Goal: Task Accomplishment & Management: Use online tool/utility

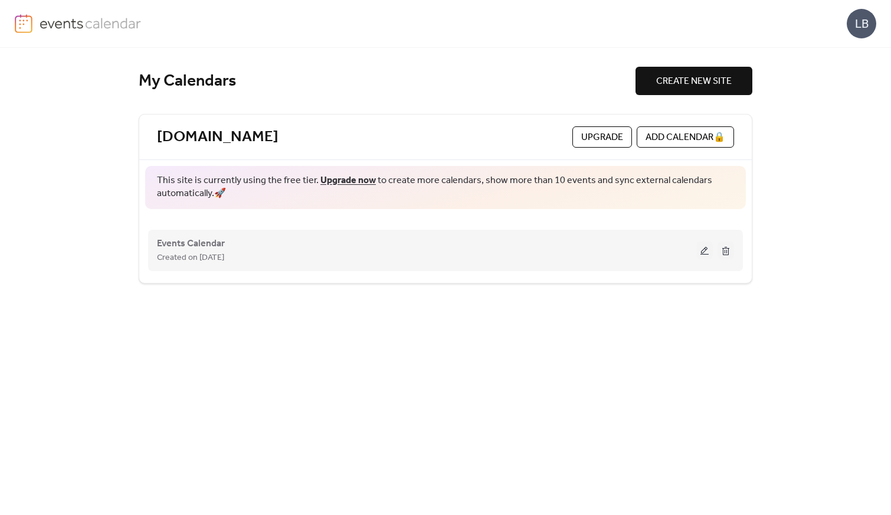
click at [704, 254] on button at bounding box center [705, 250] width 17 height 18
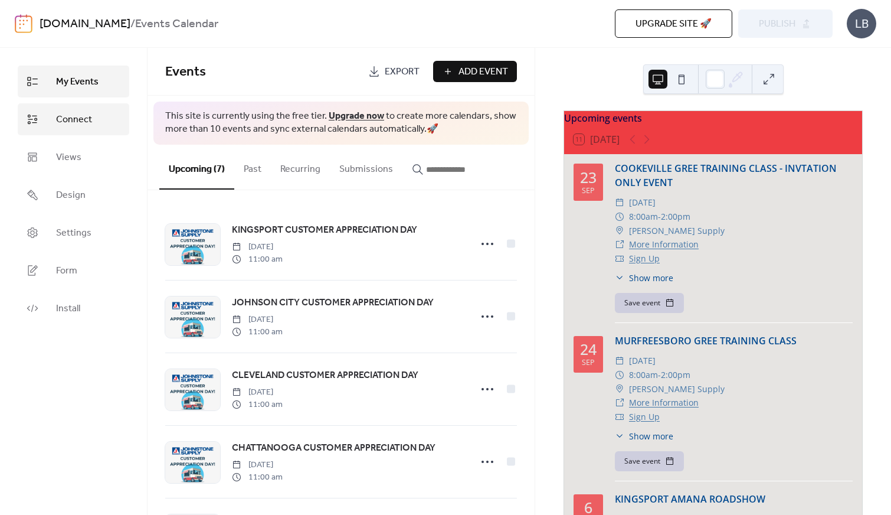
click at [70, 122] on span "Connect" at bounding box center [74, 120] width 36 height 14
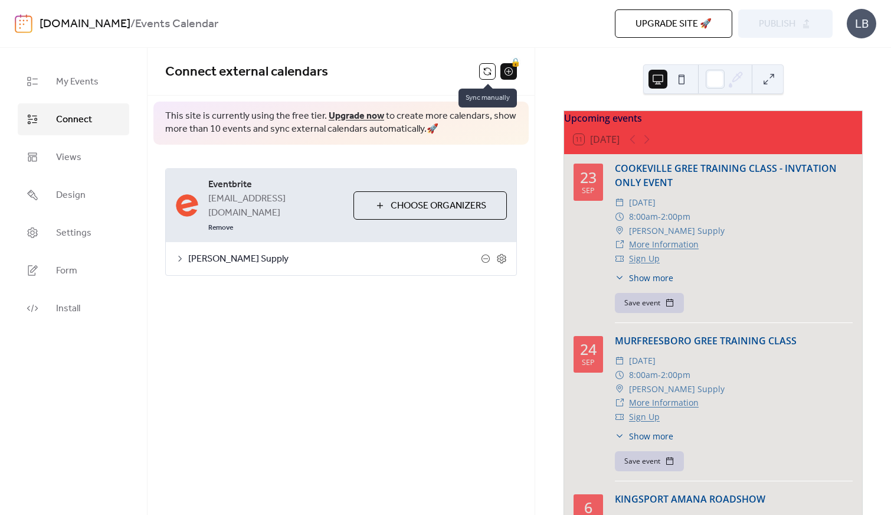
click at [489, 73] on button at bounding box center [487, 71] width 17 height 17
click at [484, 71] on button at bounding box center [487, 71] width 17 height 17
click at [774, 27] on span "Publish" at bounding box center [777, 24] width 37 height 14
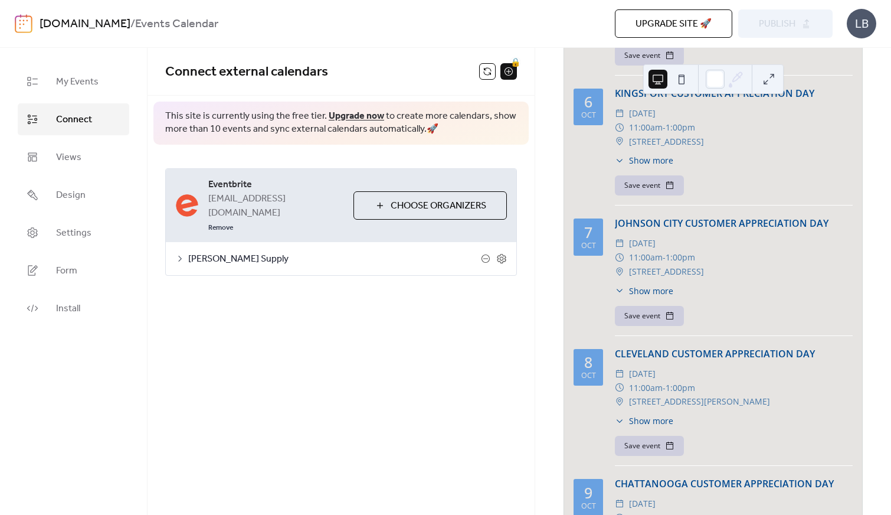
scroll to position [565, 0]
click at [61, 83] on span "My Events" at bounding box center [77, 82] width 43 height 14
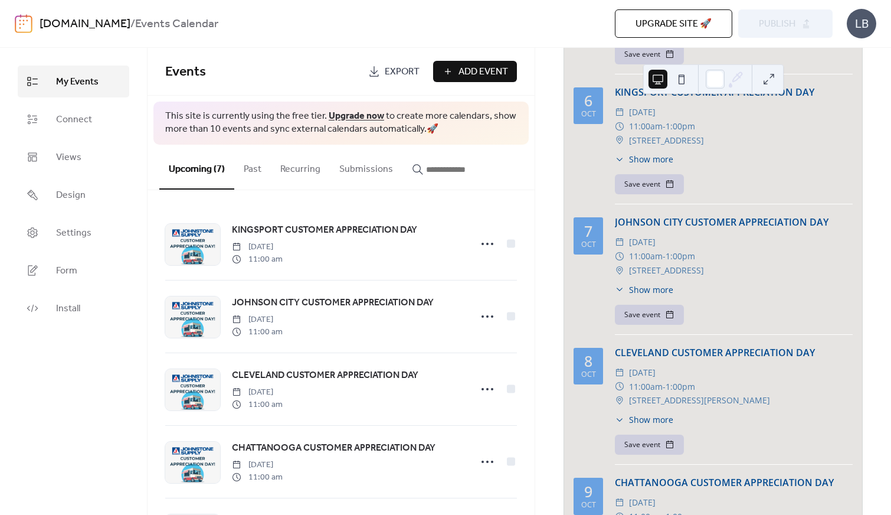
scroll to position [329, 0]
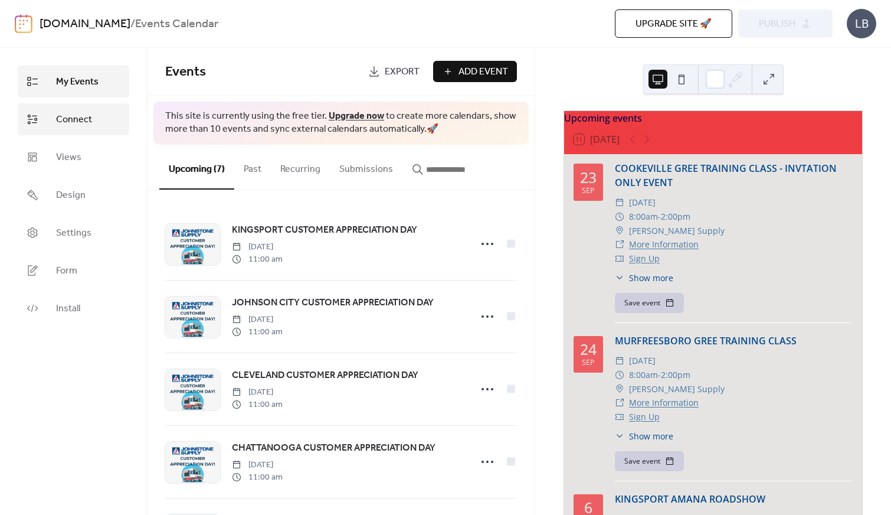
click at [81, 124] on span "Connect" at bounding box center [74, 120] width 36 height 14
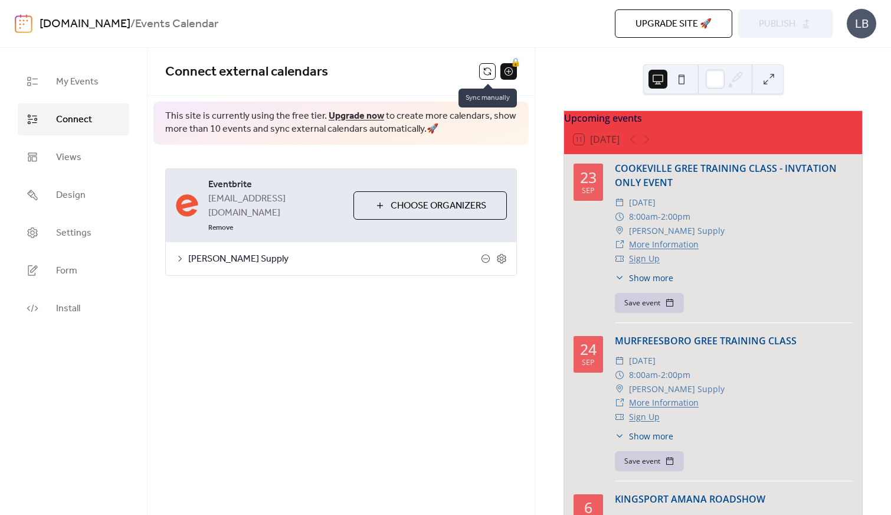
click at [484, 74] on button at bounding box center [487, 71] width 17 height 17
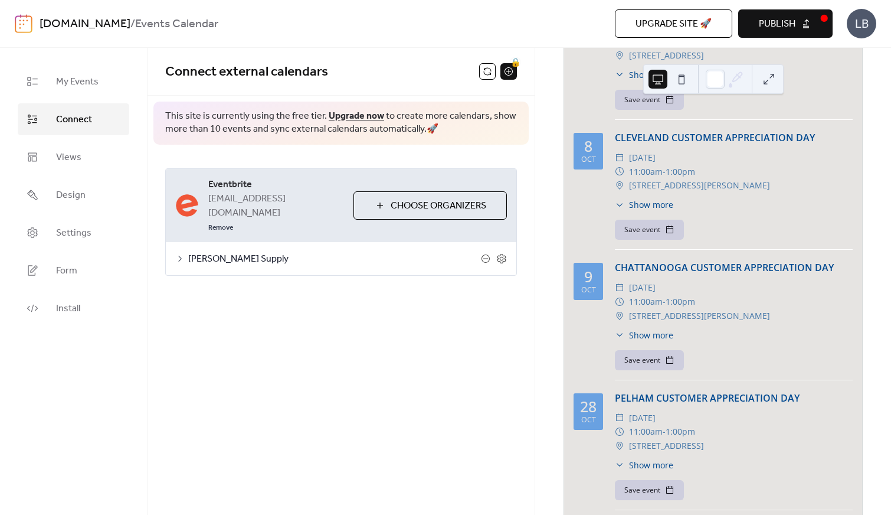
scroll to position [886, 0]
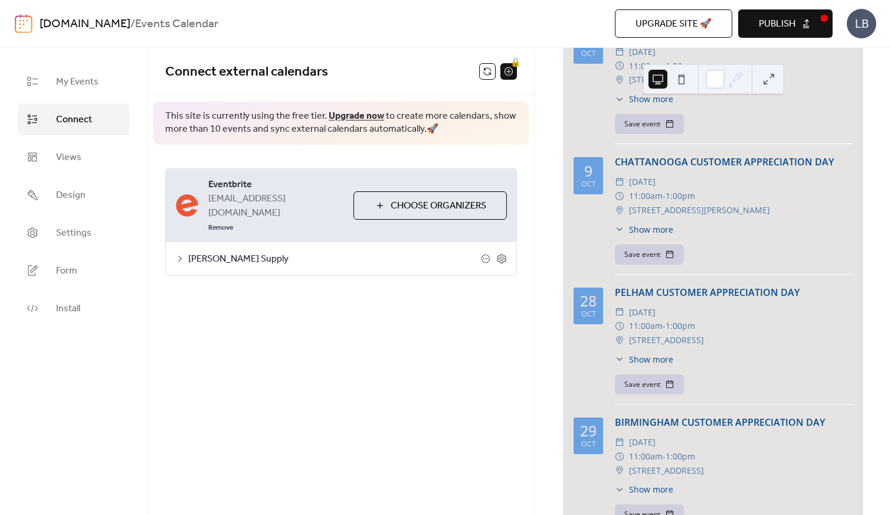
click at [772, 23] on span "Publish" at bounding box center [777, 24] width 37 height 14
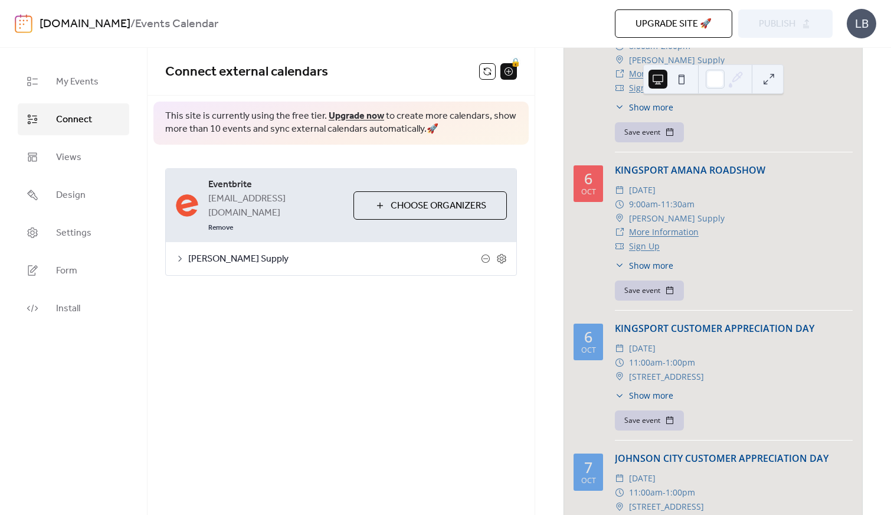
scroll to position [0, 0]
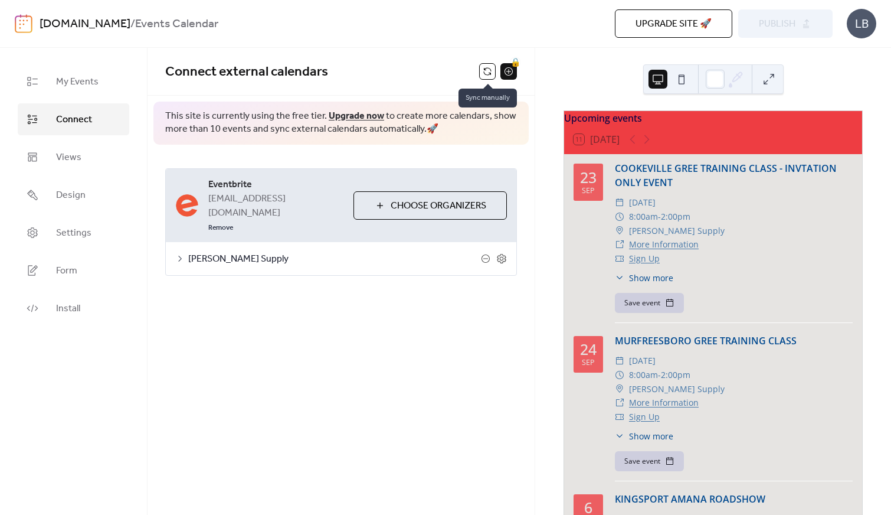
click at [487, 73] on button at bounding box center [487, 71] width 17 height 17
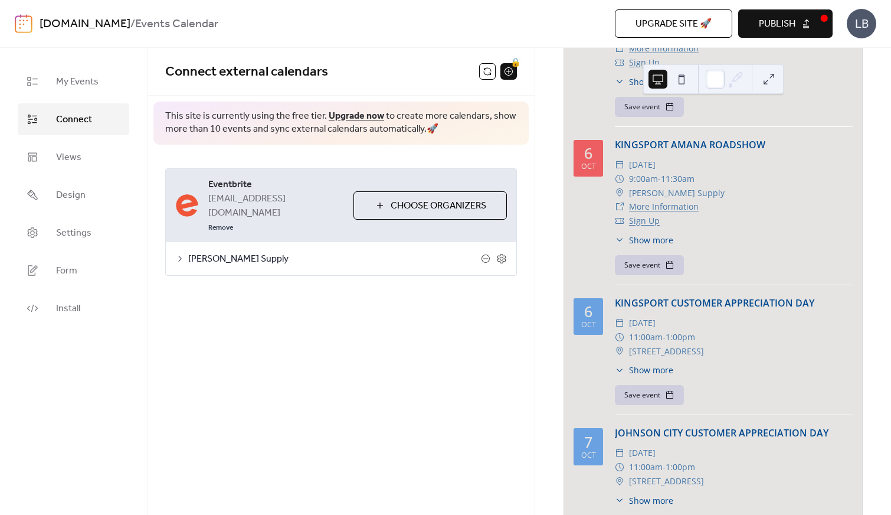
scroll to position [413, 0]
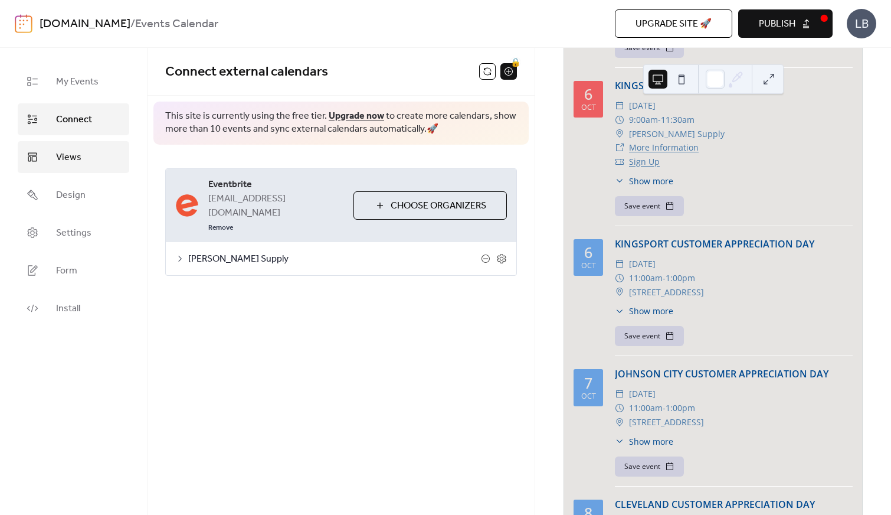
click at [68, 162] on span "Views" at bounding box center [68, 158] width 25 height 14
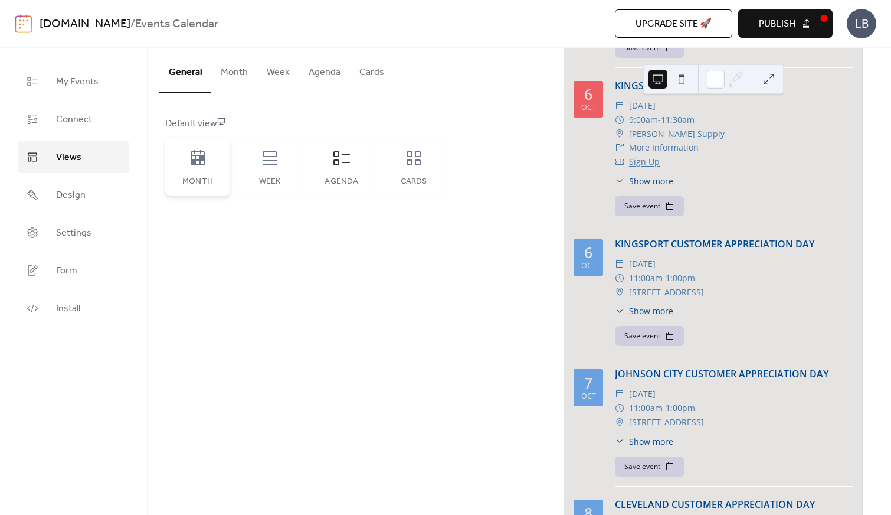
click at [190, 168] on div "Month" at bounding box center [197, 166] width 65 height 59
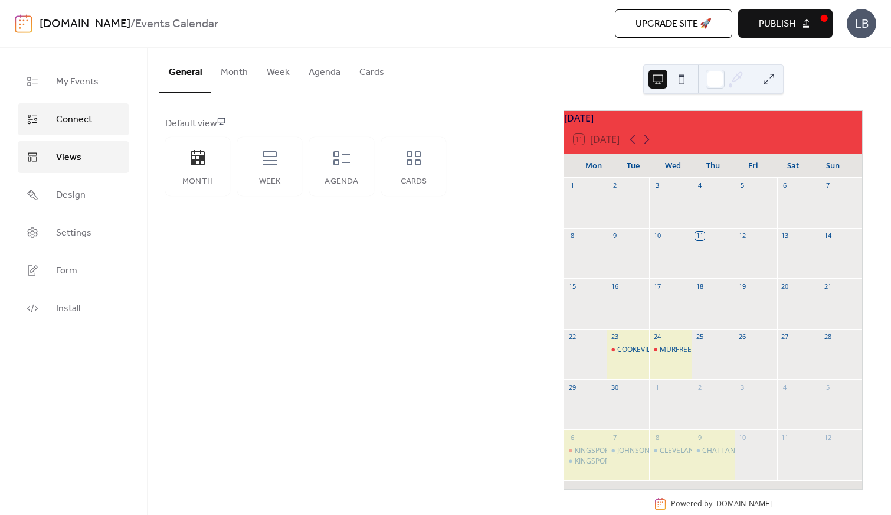
click at [70, 116] on span "Connect" at bounding box center [74, 120] width 36 height 14
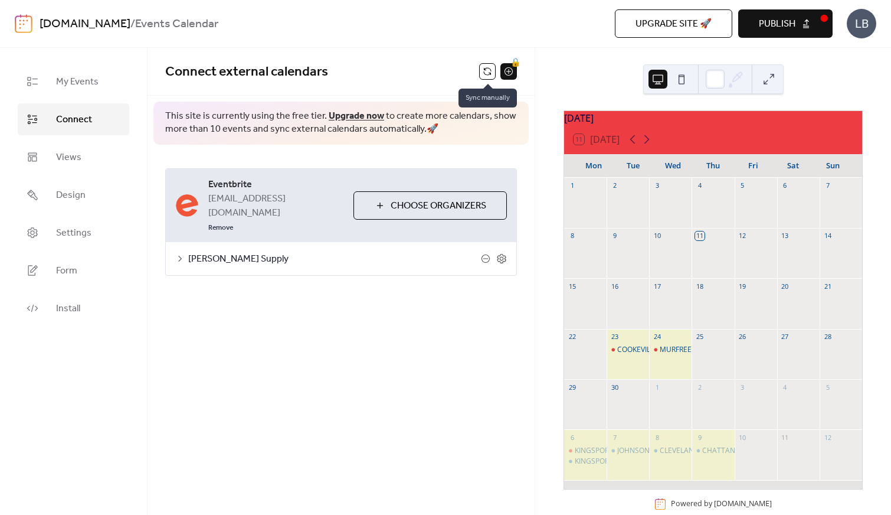
click at [486, 73] on button at bounding box center [487, 71] width 17 height 17
click at [652, 146] on icon at bounding box center [647, 139] width 14 height 14
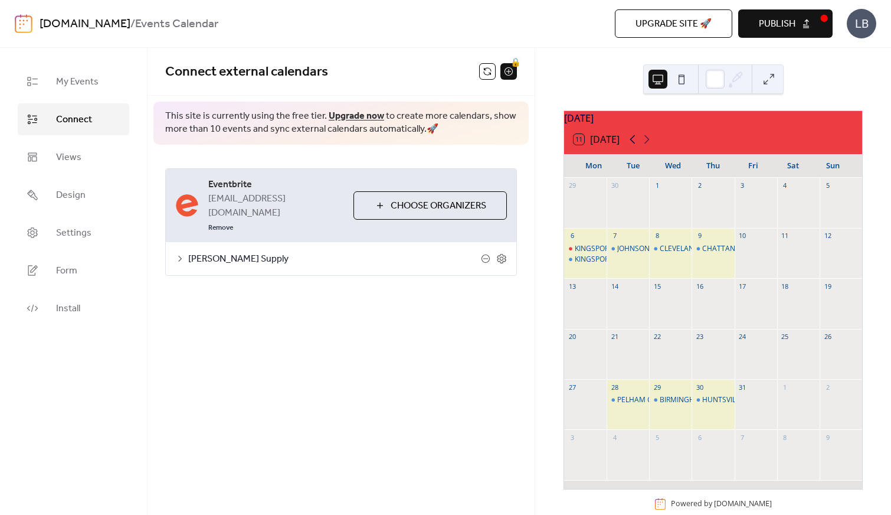
click at [633, 144] on icon at bounding box center [633, 139] width 5 height 9
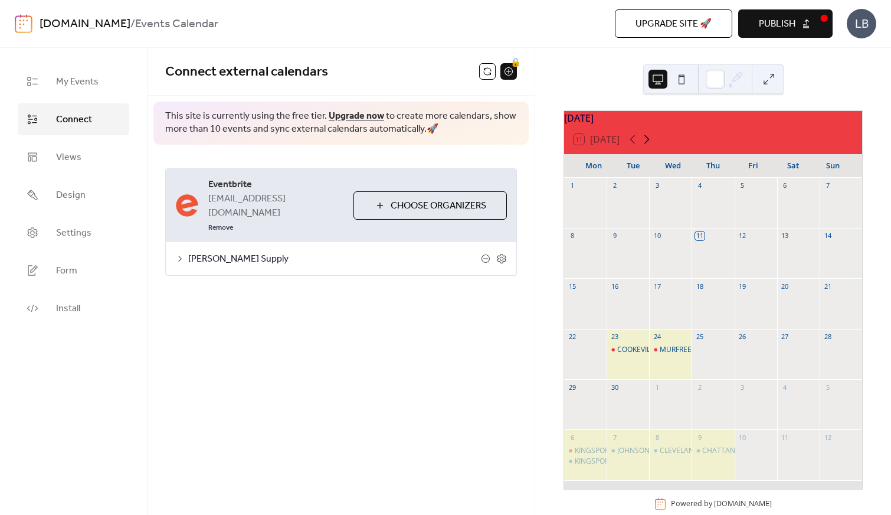
click at [651, 146] on icon at bounding box center [647, 139] width 14 height 14
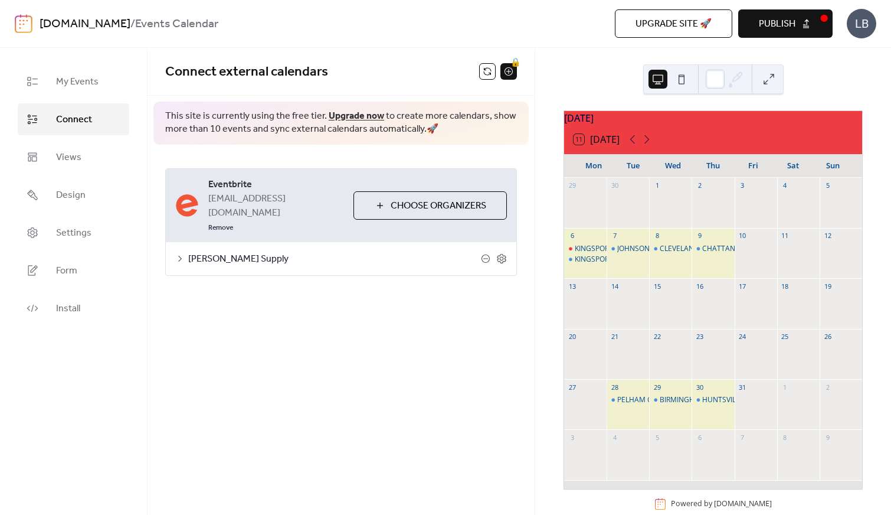
scroll to position [27, 0]
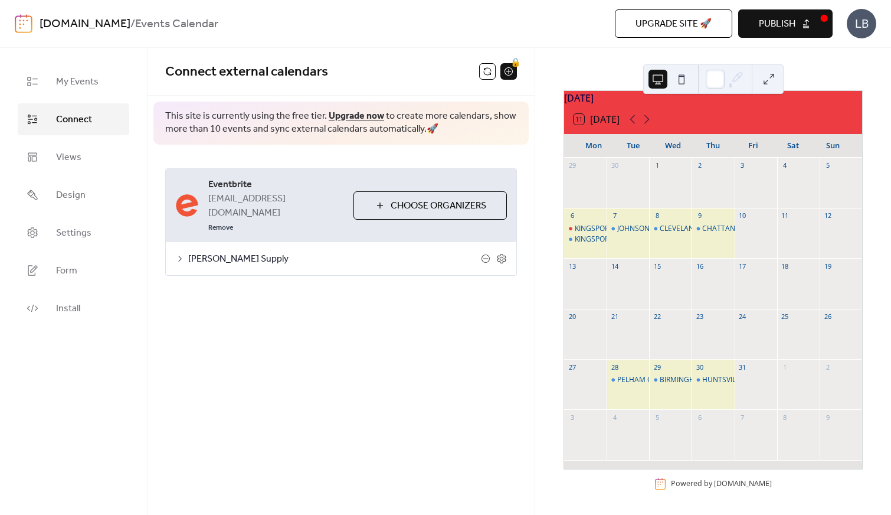
click at [328, 324] on div "**********" at bounding box center [341, 281] width 387 height 467
click at [485, 72] on button at bounding box center [487, 71] width 17 height 17
click at [501, 254] on icon at bounding box center [501, 258] width 9 height 9
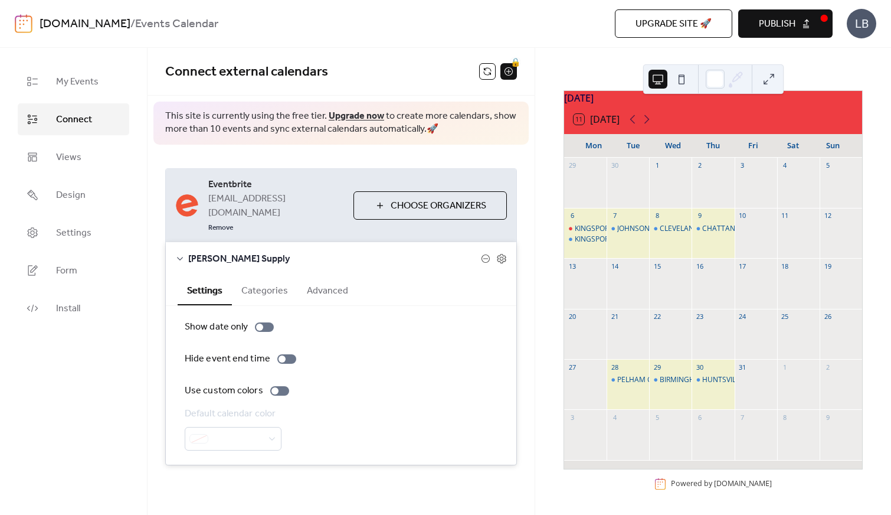
click at [338, 279] on button "Advanced" at bounding box center [328, 289] width 60 height 29
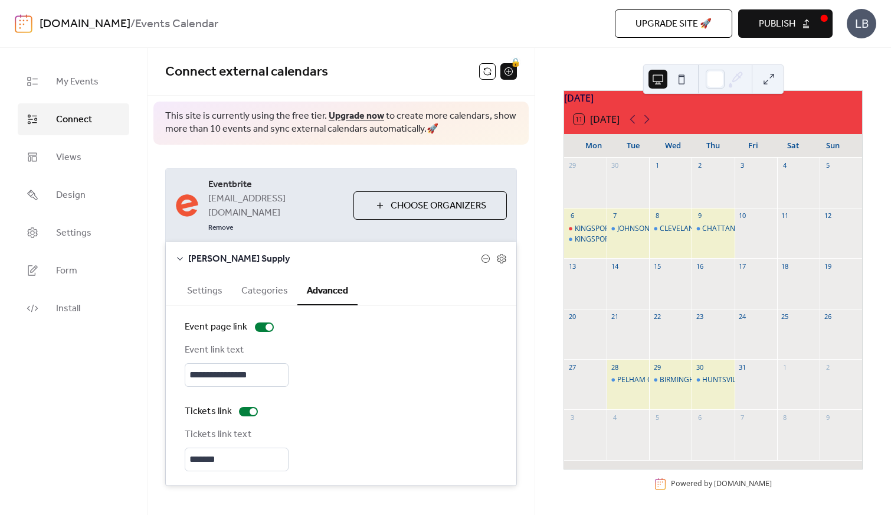
click at [200, 275] on button "Settings" at bounding box center [205, 289] width 54 height 29
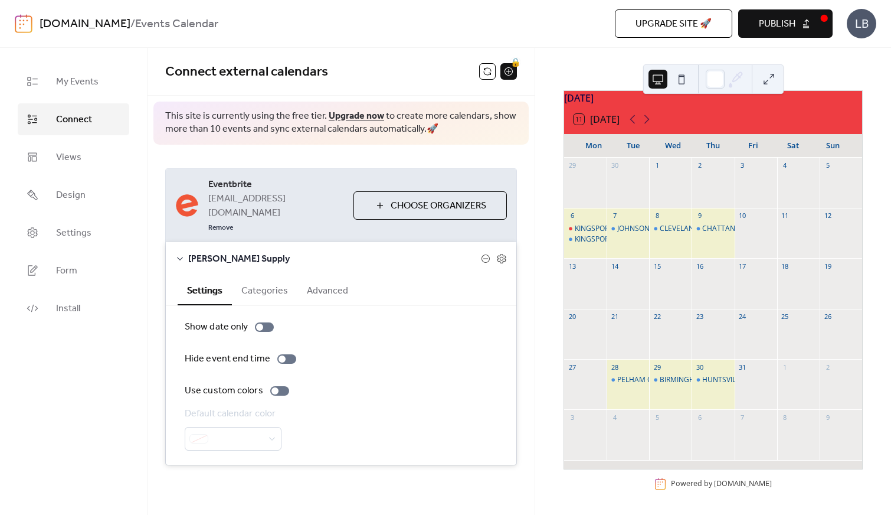
scroll to position [0, 0]
